Goal: Task Accomplishment & Management: Manage account settings

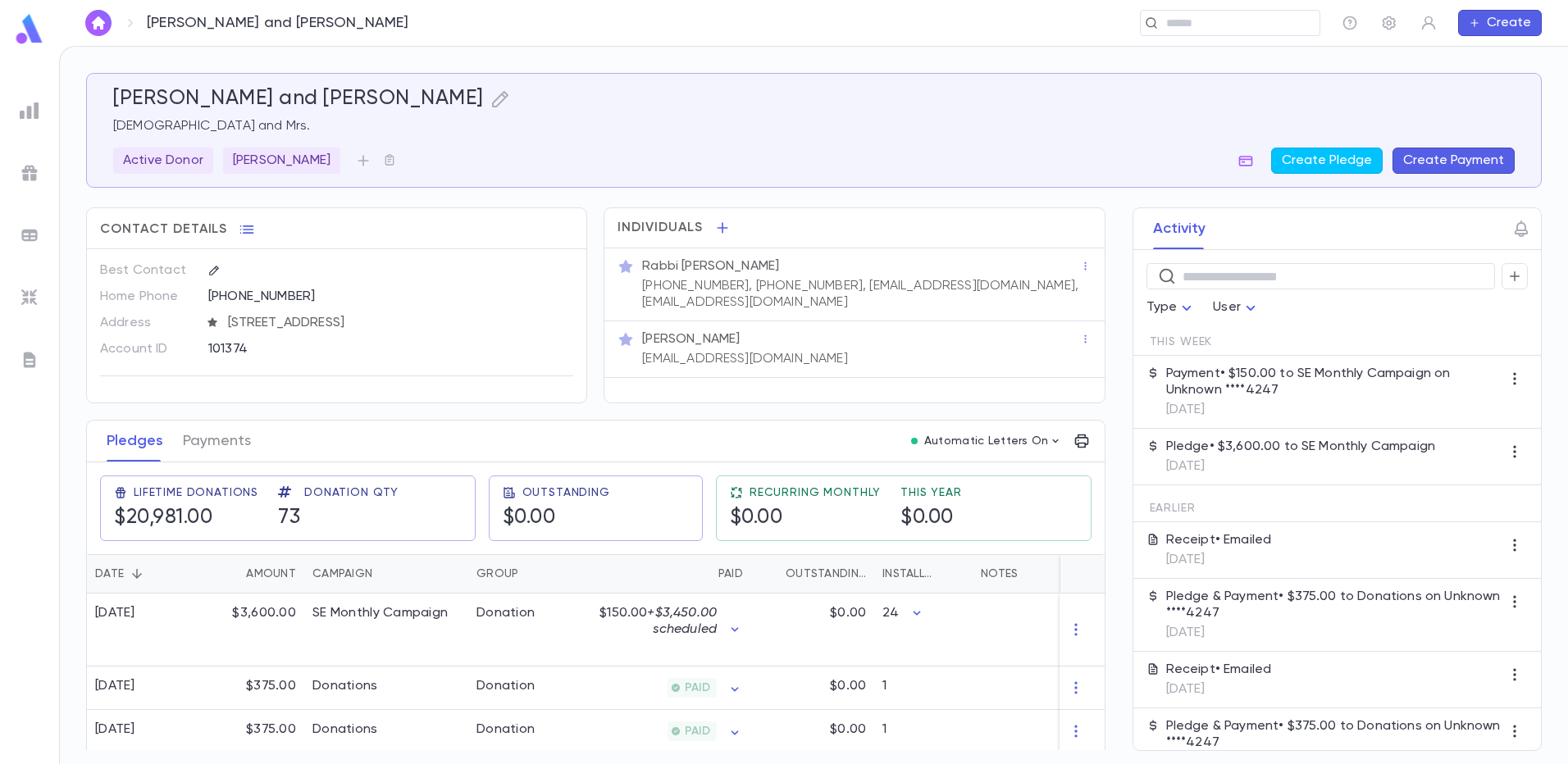
click at [28, 232] on img at bounding box center [28, 235] width 19 height 19
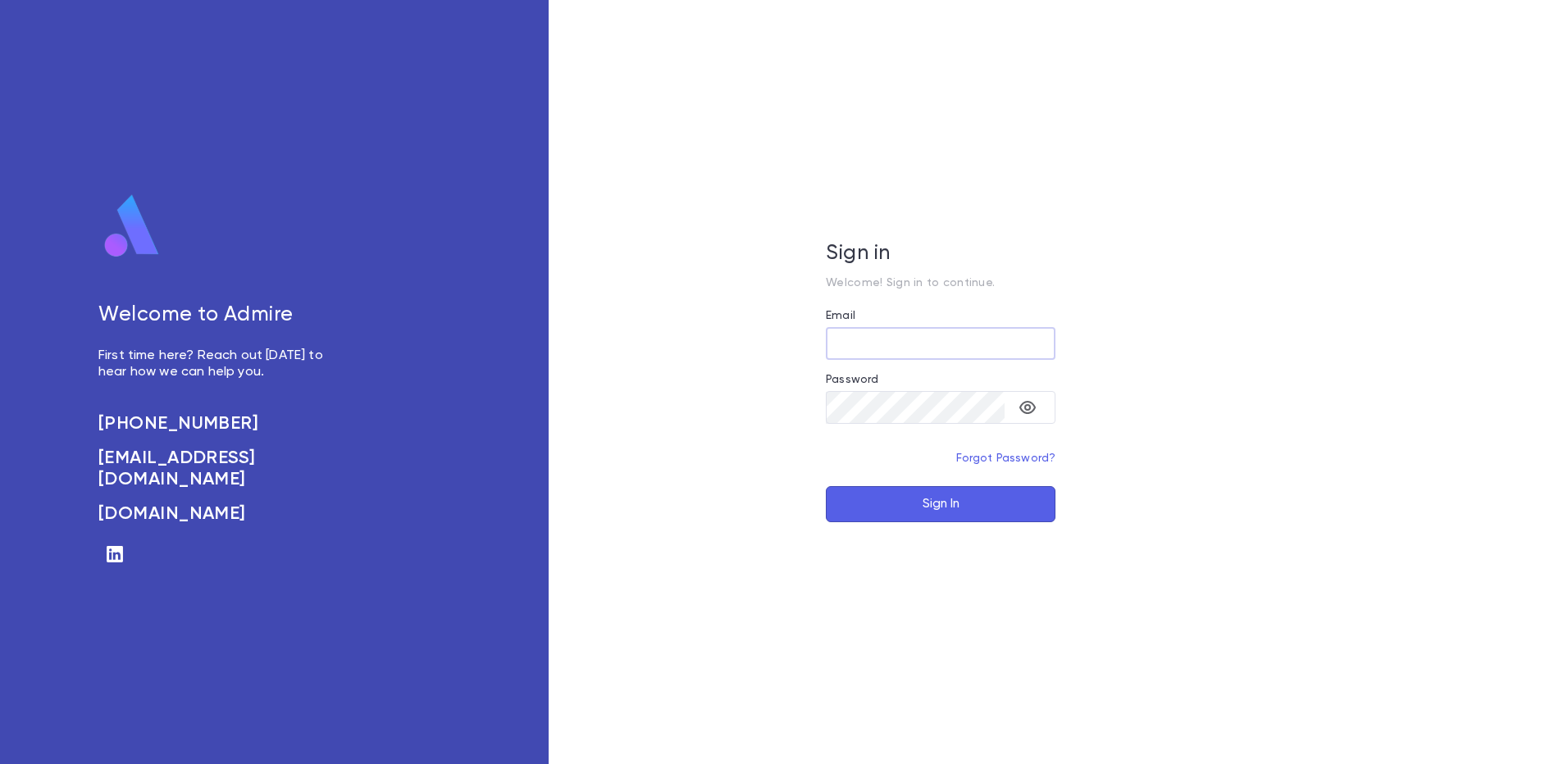
type input "**********"
click at [916, 497] on button "Sign In" at bounding box center [940, 504] width 230 height 36
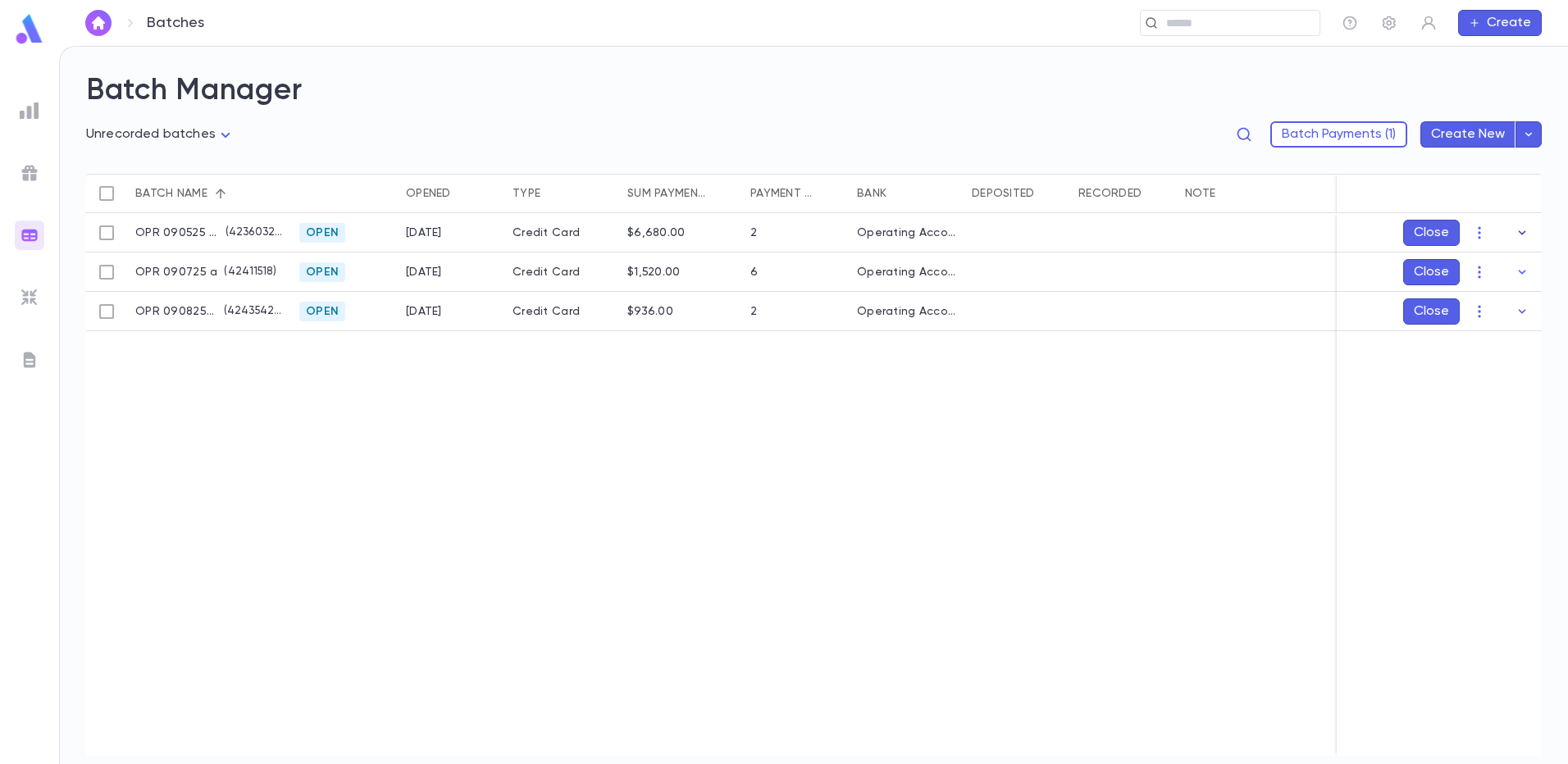
click at [1522, 235] on icon "button" at bounding box center [1523, 233] width 7 height 4
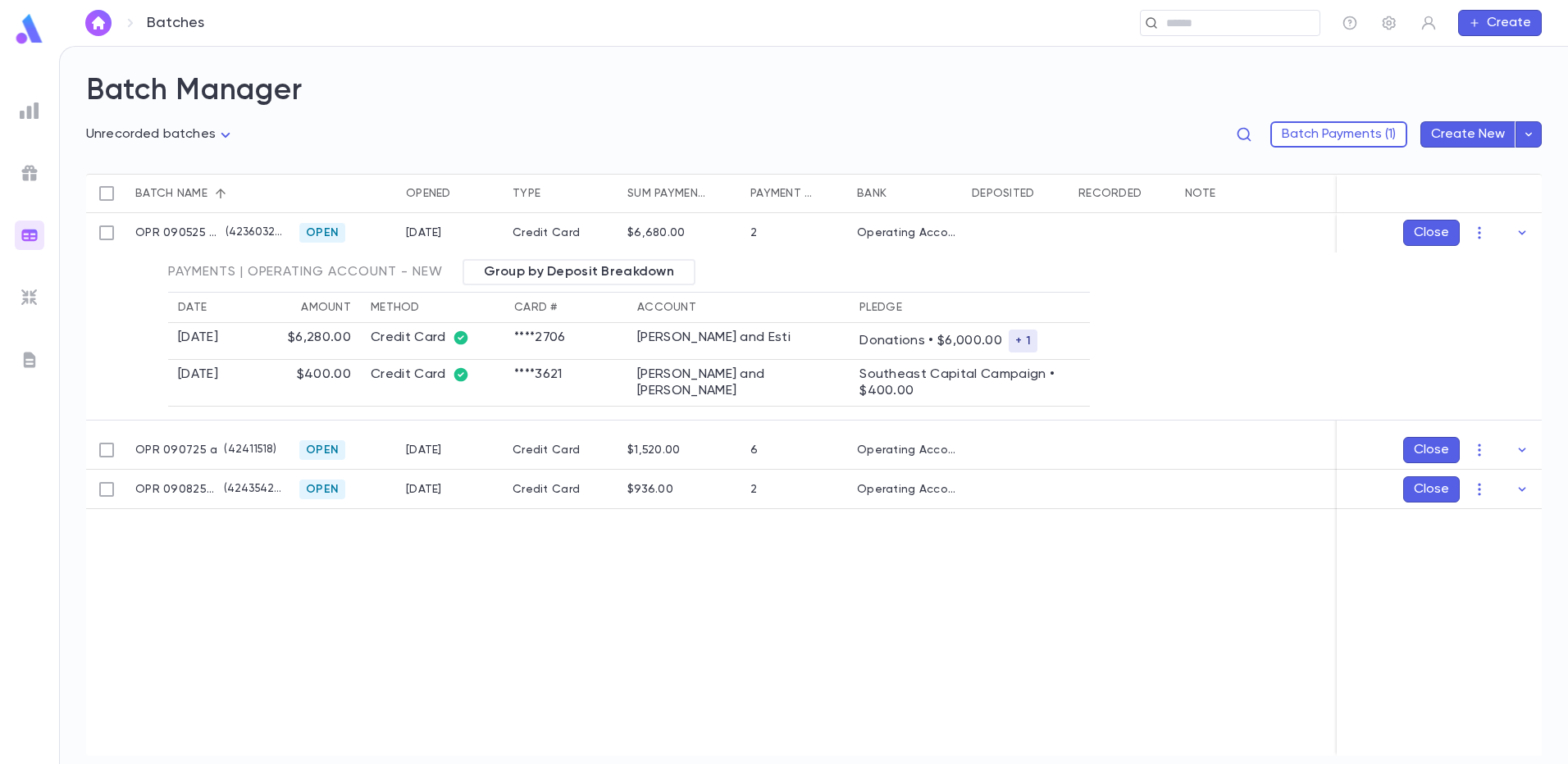
click at [1526, 237] on icon "button" at bounding box center [1522, 233] width 16 height 16
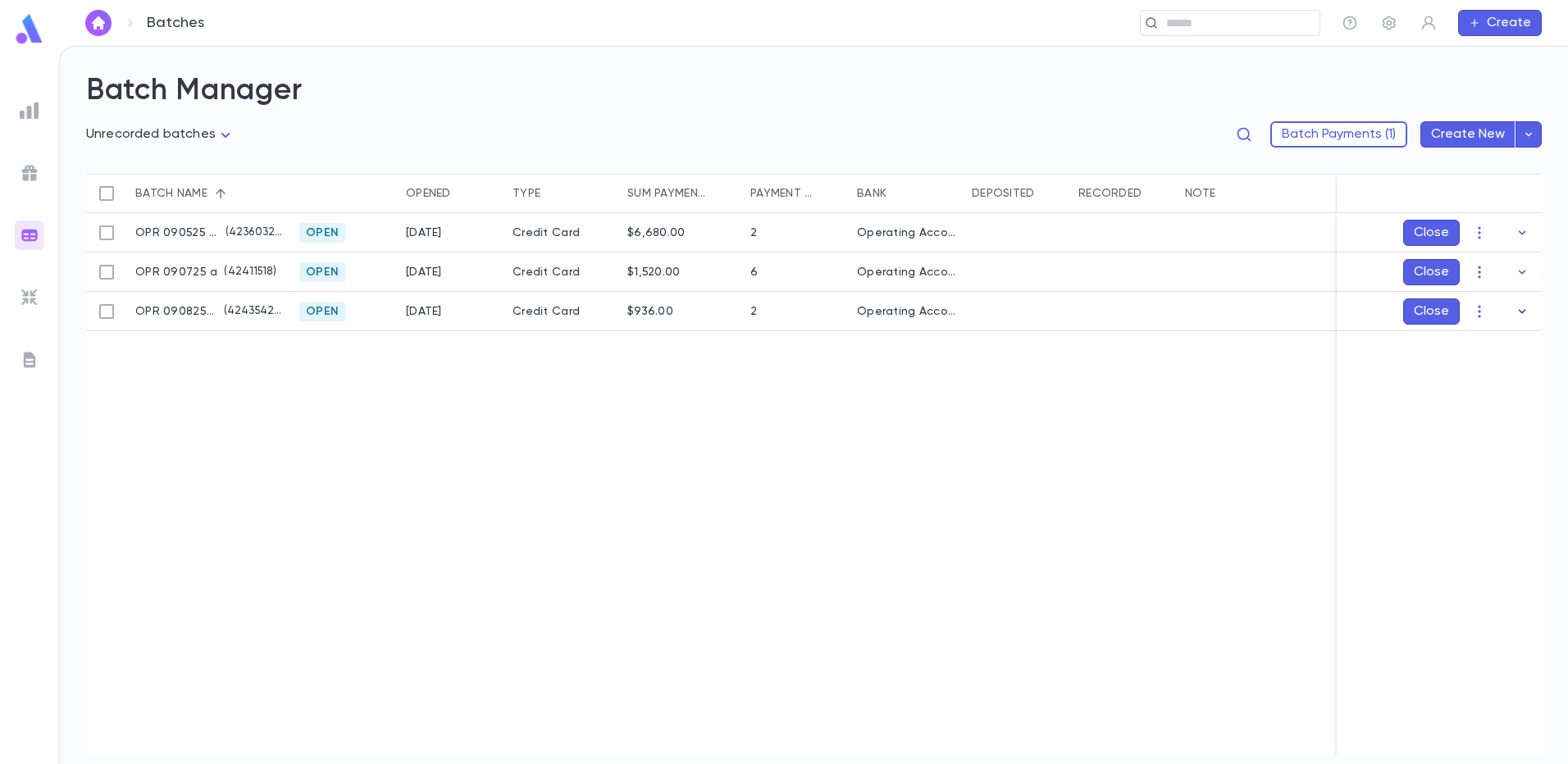
click at [1521, 314] on icon "button" at bounding box center [1522, 311] width 16 height 16
